Goal: Task Accomplishment & Management: Manage account settings

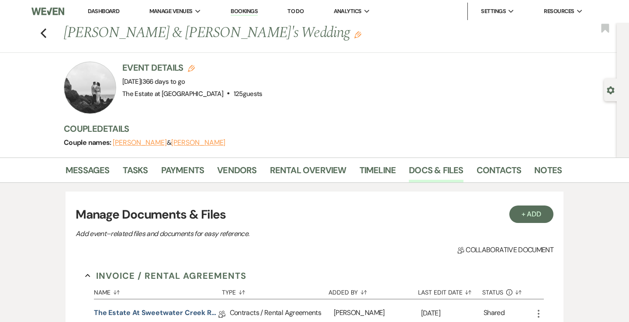
scroll to position [128, 0]
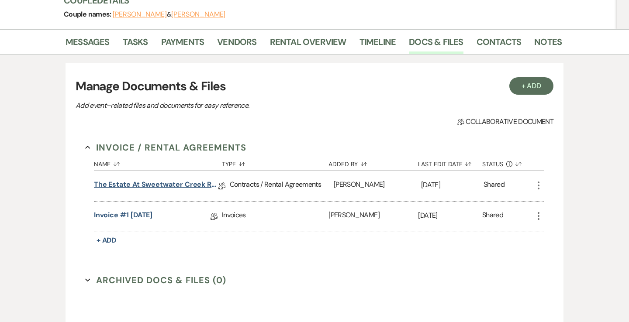
click at [174, 182] on link "The Estate at Sweetwater Creek Rental Agreement - [PERSON_NAME] + [PERSON_NAME]" at bounding box center [156, 186] width 124 height 14
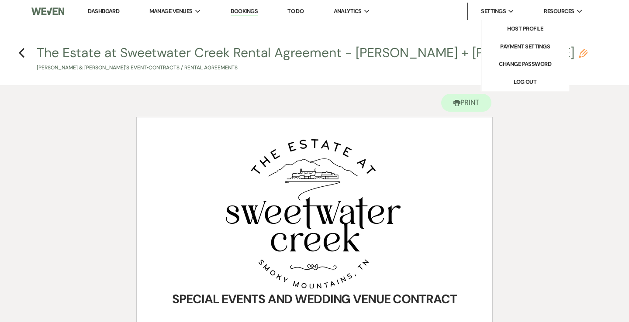
click at [503, 14] on span "Settings" at bounding box center [493, 11] width 25 height 9
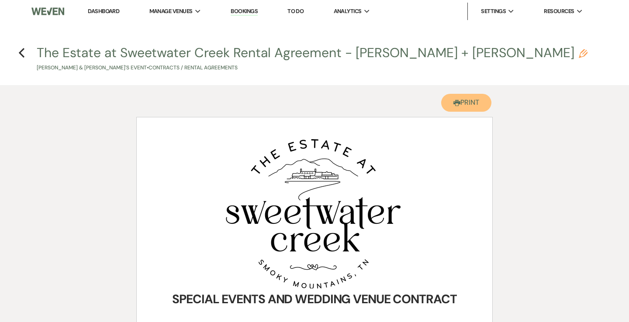
click at [480, 108] on button "Printer Print" at bounding box center [466, 103] width 50 height 18
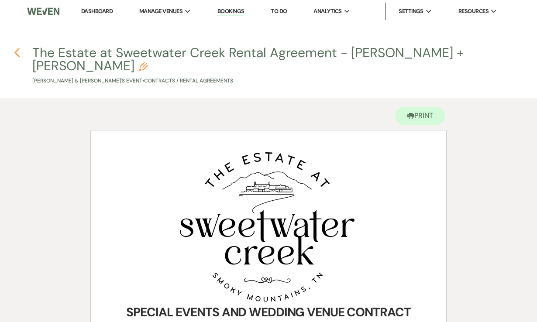
click at [16, 55] on icon "Previous" at bounding box center [17, 53] width 7 height 10
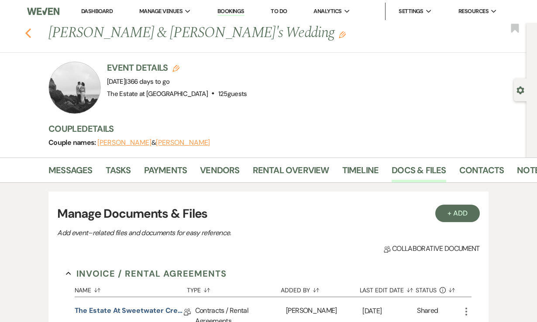
click at [30, 33] on icon "Previous" at bounding box center [28, 33] width 7 height 10
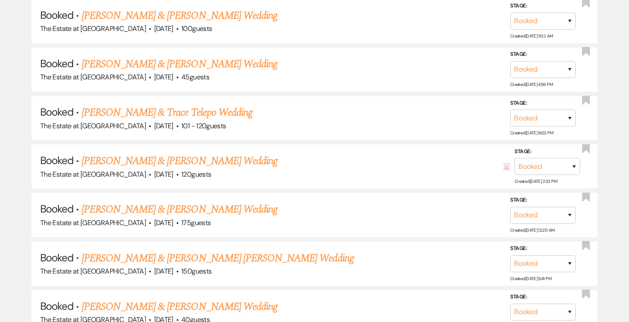
scroll to position [2386, 0]
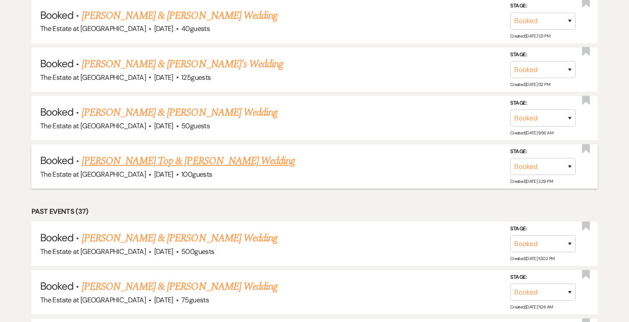
click at [174, 156] on link "[PERSON_NAME] Top & [PERSON_NAME] Wedding" at bounding box center [188, 161] width 213 height 16
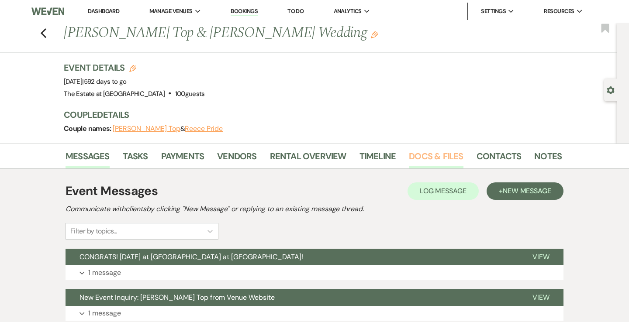
click at [442, 157] on link "Docs & Files" at bounding box center [436, 158] width 54 height 19
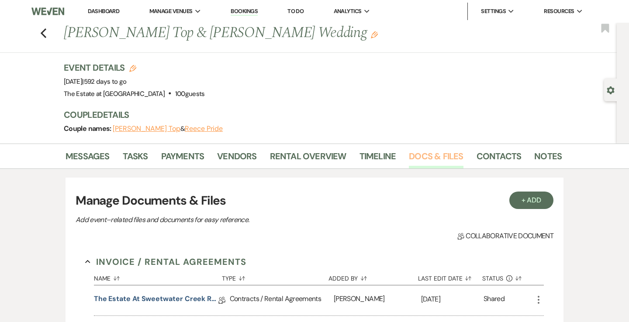
scroll to position [144, 0]
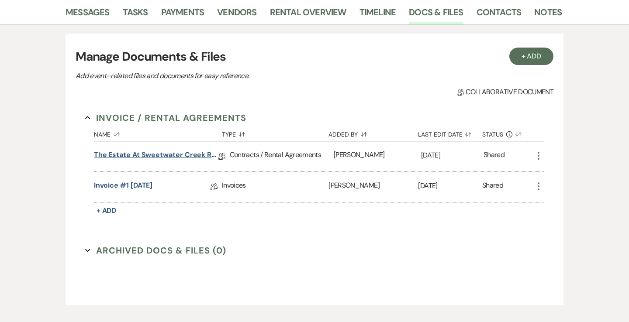
click at [186, 155] on link "The Estate at Sweetwater Creek Rental Agreement" at bounding box center [156, 157] width 124 height 14
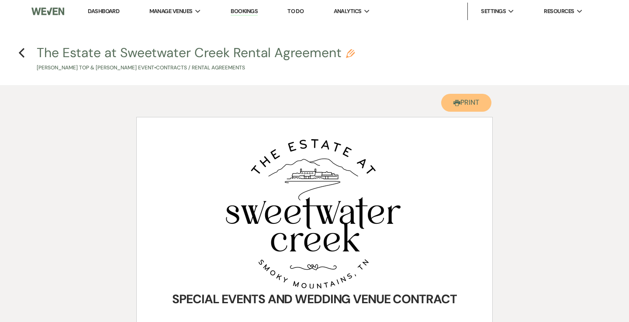
click at [462, 99] on button "Printer Print" at bounding box center [466, 103] width 50 height 18
click at [21, 54] on use "button" at bounding box center [22, 53] width 6 height 10
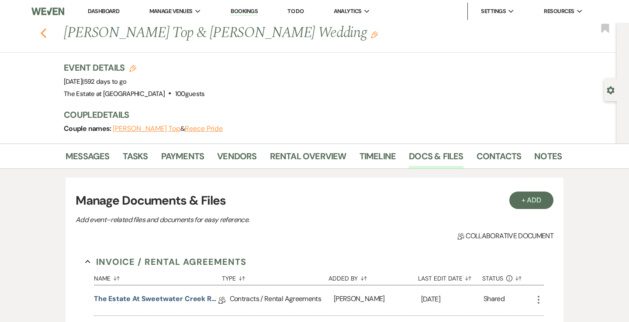
click at [43, 33] on icon "Previous" at bounding box center [43, 33] width 7 height 10
